Goal: Book appointment/travel/reservation

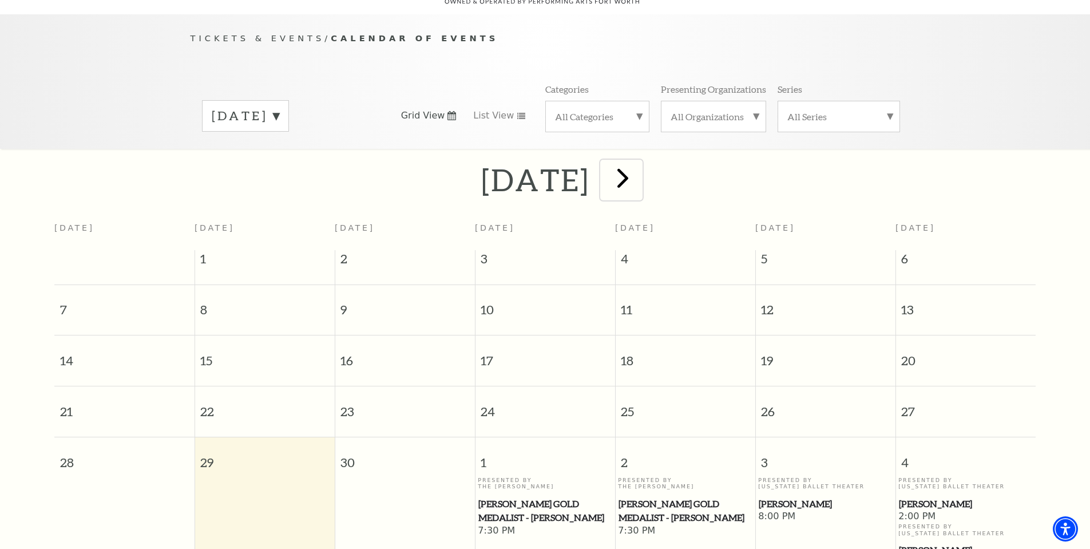
click at [639, 162] on span "next" at bounding box center [622, 177] width 33 height 33
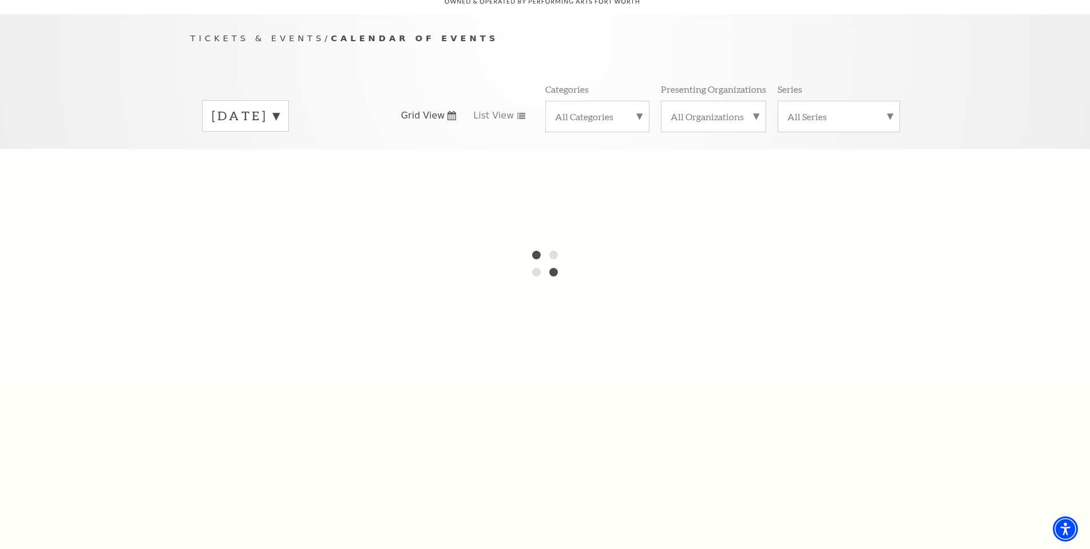
click at [279, 107] on label "[DATE]" at bounding box center [245, 116] width 67 height 18
click at [279, 129] on label "[DATE]" at bounding box center [245, 140] width 67 height 25
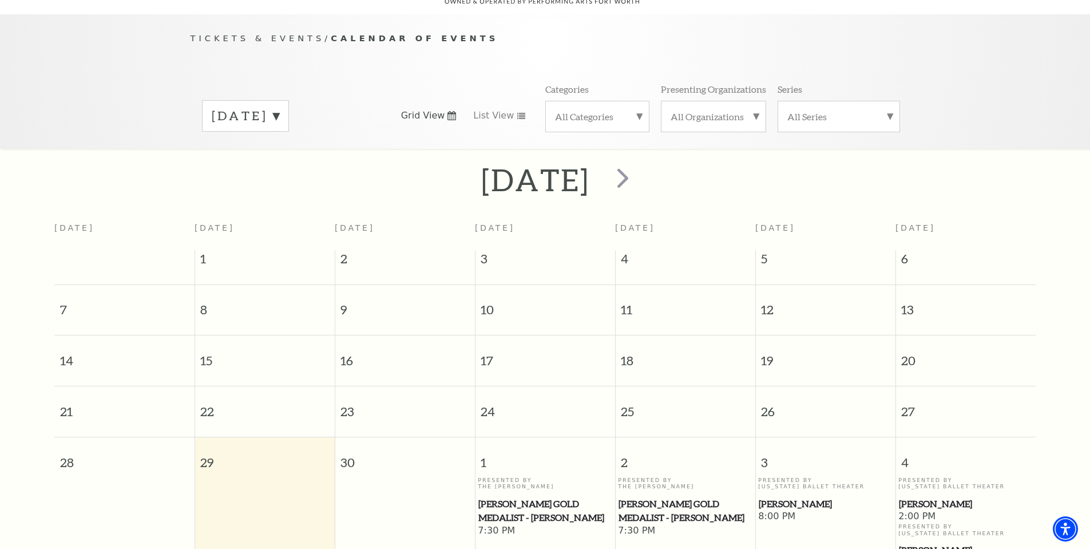
scroll to position [292, 0]
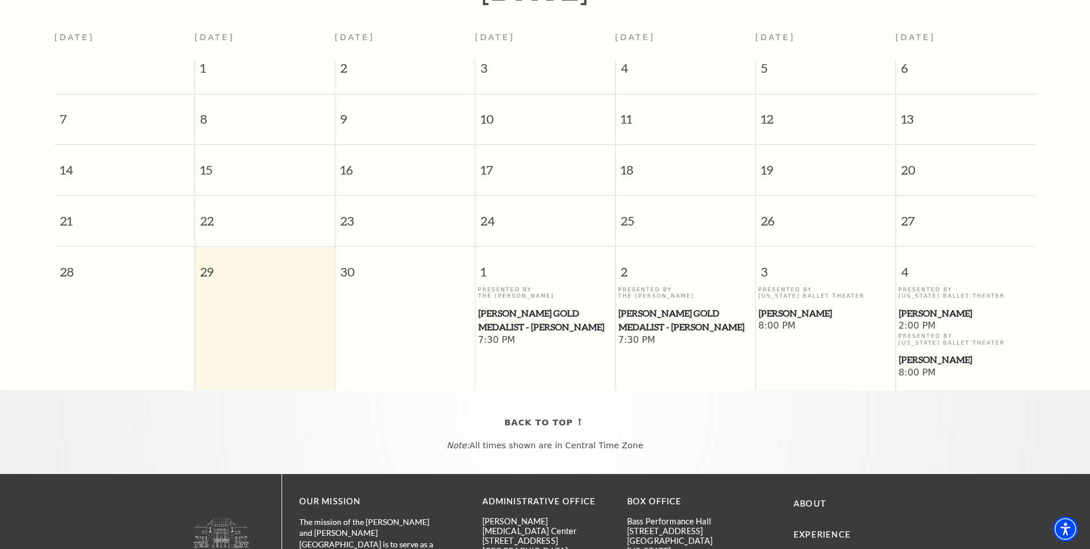
click at [777, 306] on span "[PERSON_NAME]" at bounding box center [824, 313] width 133 height 14
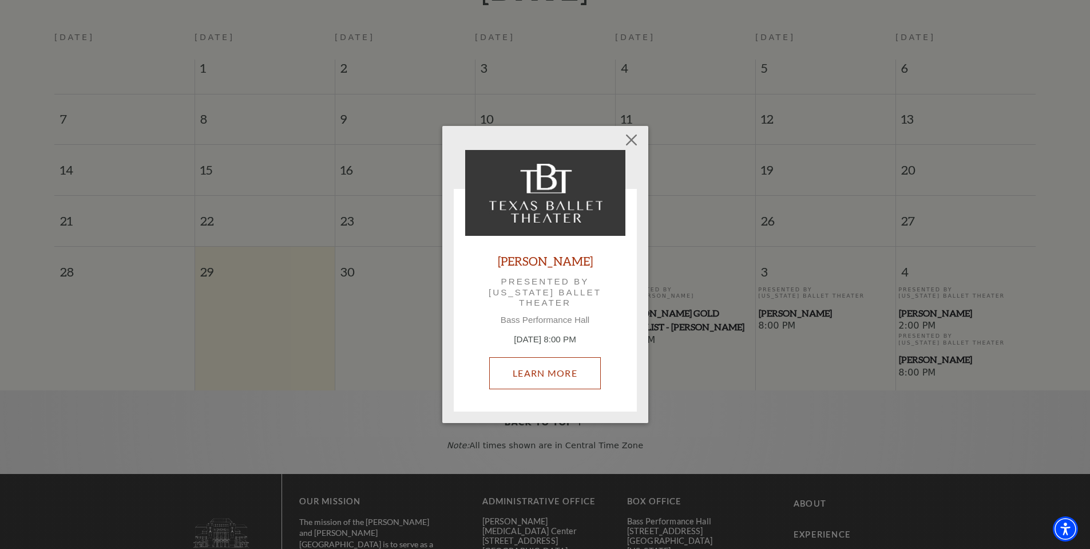
click at [543, 368] on link "Learn More" at bounding box center [545, 373] width 112 height 32
click at [631, 143] on button "Close" at bounding box center [631, 140] width 22 height 22
